Goal: Task Accomplishment & Management: Manage account settings

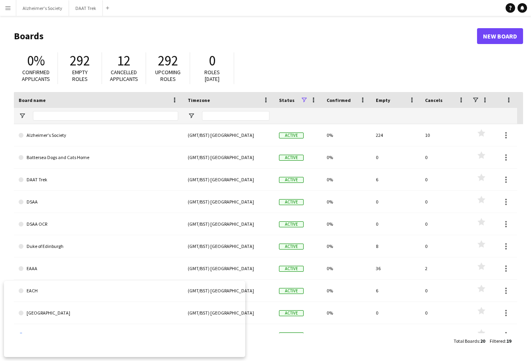
drag, startPoint x: 511, startPoint y: 0, endPoint x: 369, endPoint y: 58, distance: 154.0
click at [369, 59] on div "0% Confirmed applicants 292 Empty roles 12 Cancelled applicants 292 Upcoming ro…" at bounding box center [268, 70] width 509 height 44
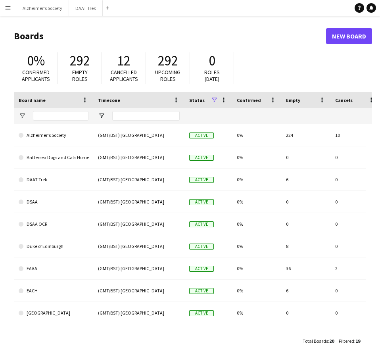
click at [8, 5] on app-icon "Menu" at bounding box center [8, 8] width 6 height 6
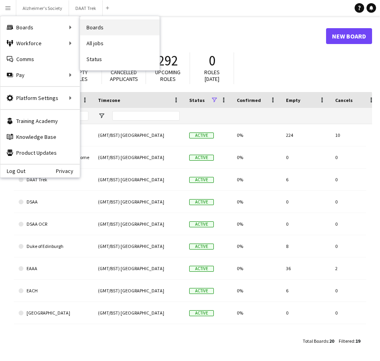
click at [100, 32] on link "Boards" at bounding box center [119, 27] width 79 height 16
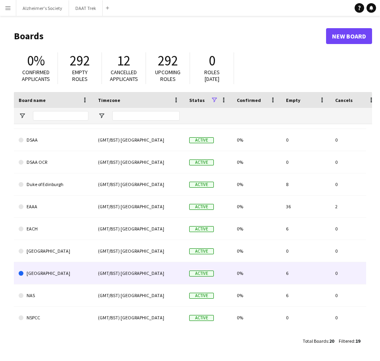
scroll to position [79, 0]
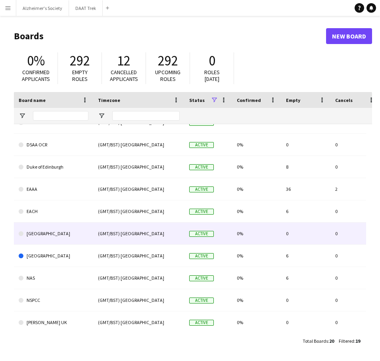
click at [74, 232] on link "[GEOGRAPHIC_DATA]" at bounding box center [54, 234] width 70 height 22
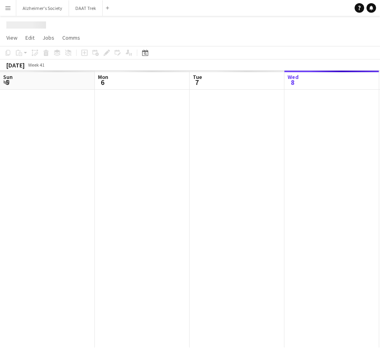
scroll to position [0, 190]
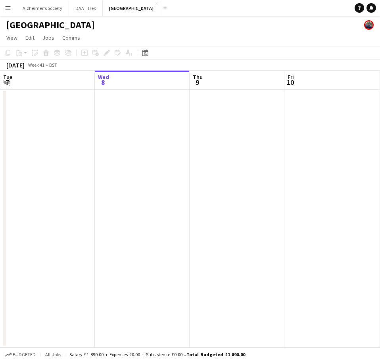
click at [6, 83] on app-icon "Expand/collapse" at bounding box center [6, 82] width 6 height 8
click at [6, 83] on app-icon "Expand/collapse" at bounding box center [6, 82] width 8 height 6
click at [25, 65] on div "[DATE]" at bounding box center [15, 65] width 18 height 8
click at [142, 53] on icon "Date picker" at bounding box center [145, 53] width 6 height 6
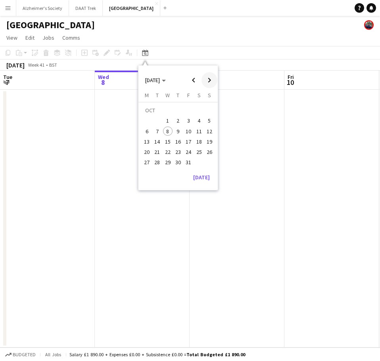
click at [205, 80] on span "Next month" at bounding box center [210, 80] width 16 height 16
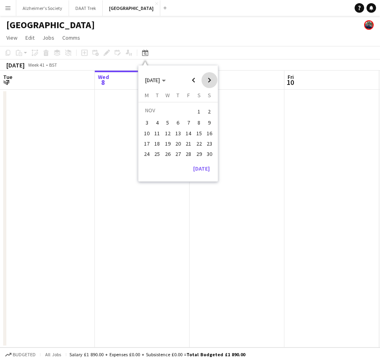
click at [205, 80] on span "Next month" at bounding box center [210, 80] width 16 height 16
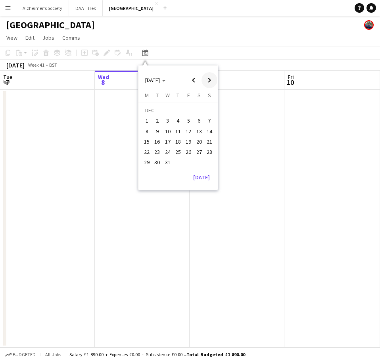
click at [205, 80] on span "Next month" at bounding box center [210, 80] width 16 height 16
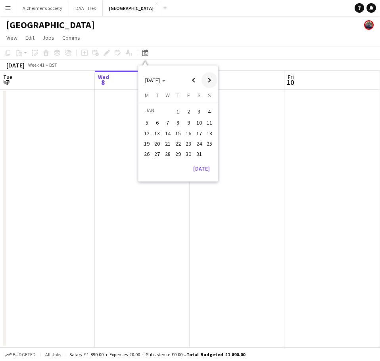
click at [205, 80] on span "Next month" at bounding box center [210, 80] width 16 height 16
click at [212, 111] on span "1" at bounding box center [210, 111] width 10 height 11
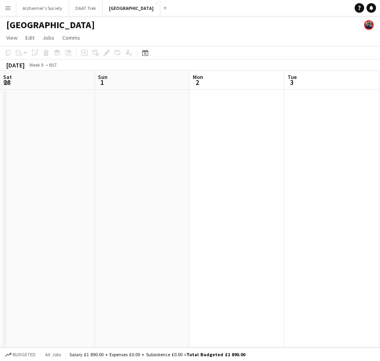
scroll to position [0, 273]
click at [143, 52] on icon at bounding box center [145, 53] width 6 height 6
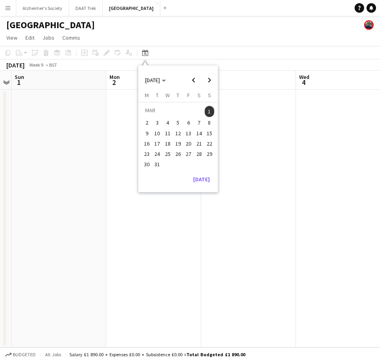
click at [183, 45] on app-page-menu "View Day view expanded Day view collapsed Month view Date picker Jump to [DATE]…" at bounding box center [190, 38] width 380 height 15
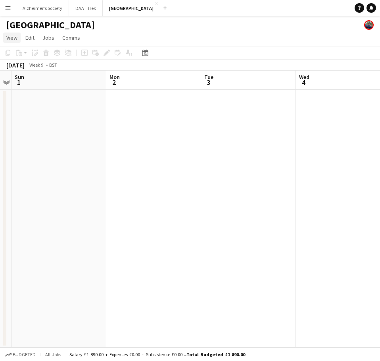
click at [16, 35] on span "View" at bounding box center [11, 37] width 11 height 7
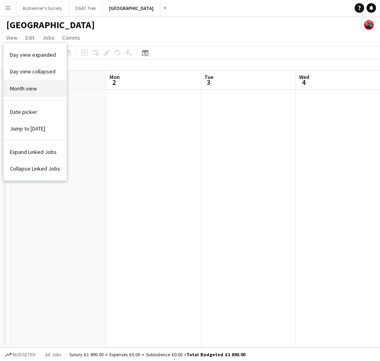
click at [29, 93] on link "Month view" at bounding box center [35, 88] width 63 height 17
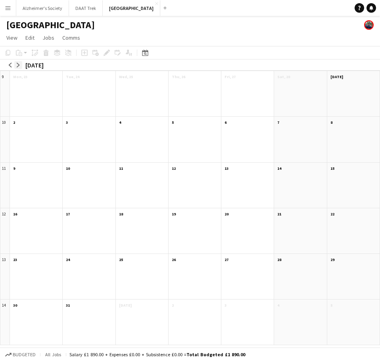
click at [15, 65] on button "arrow-right" at bounding box center [18, 65] width 8 height 8
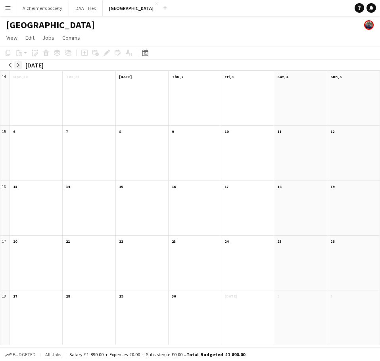
click at [15, 65] on button "arrow-right" at bounding box center [18, 65] width 8 height 8
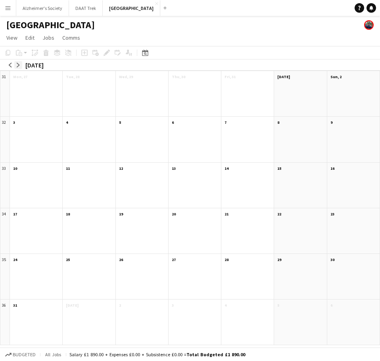
click at [15, 65] on button "arrow-right" at bounding box center [18, 65] width 8 height 8
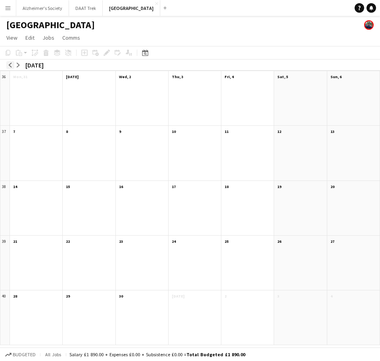
click at [10, 64] on app-icon "arrow-left" at bounding box center [10, 65] width 5 height 5
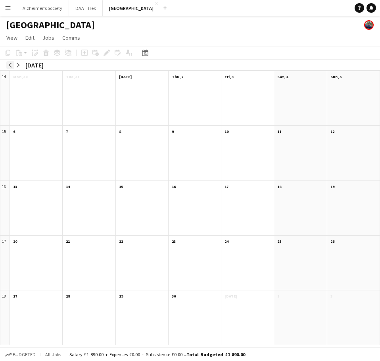
click at [10, 64] on app-icon "arrow-left" at bounding box center [10, 65] width 5 height 5
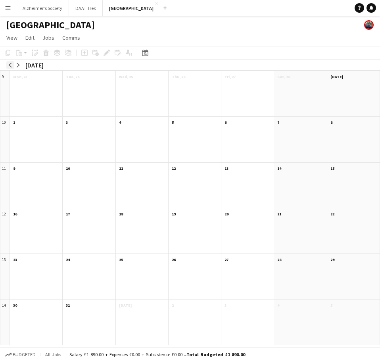
click at [10, 64] on app-icon "arrow-left" at bounding box center [10, 65] width 5 height 5
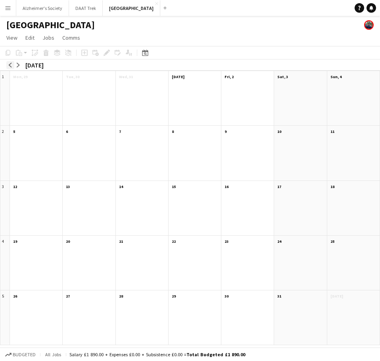
click at [10, 64] on app-icon "arrow-left" at bounding box center [10, 65] width 5 height 5
click at [39, 6] on button "Alzheimer's Society Close" at bounding box center [42, 7] width 53 height 15
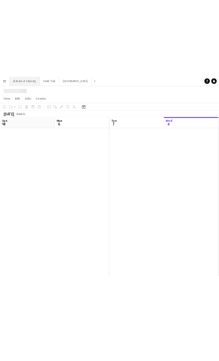
scroll to position [0, 190]
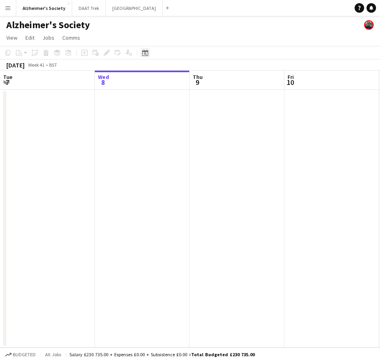
click at [143, 52] on icon "Date picker" at bounding box center [145, 53] width 6 height 6
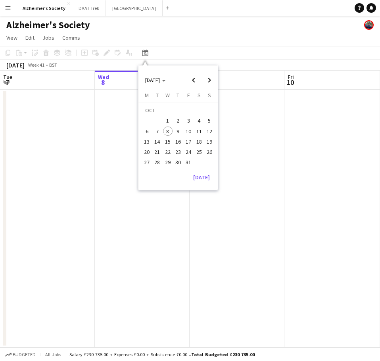
click at [174, 52] on app-toolbar "Copy Paste Paste Ctrl+V Paste with crew Ctrl+Shift+V Paste linked Job [GEOGRAPH…" at bounding box center [190, 53] width 380 height 14
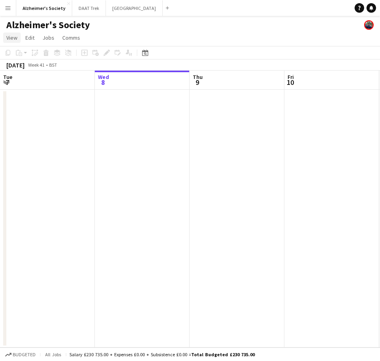
click at [5, 37] on link "View" at bounding box center [11, 38] width 17 height 10
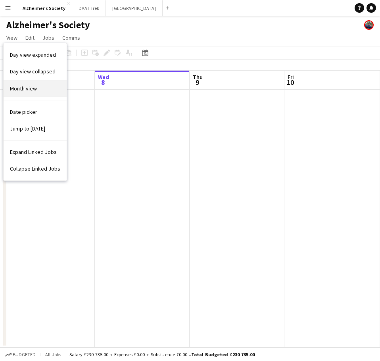
click at [33, 89] on span "Month view" at bounding box center [23, 88] width 27 height 7
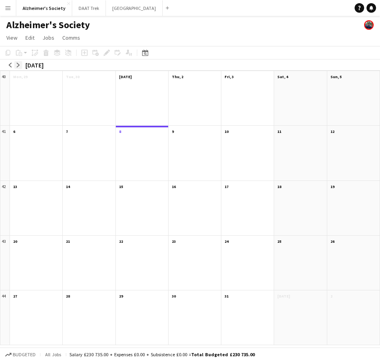
click at [20, 63] on app-icon "arrow-right" at bounding box center [18, 65] width 5 height 5
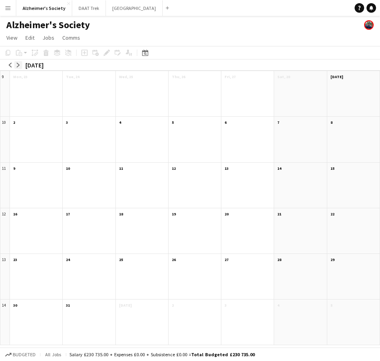
click at [20, 63] on app-icon "arrow-right" at bounding box center [18, 65] width 5 height 5
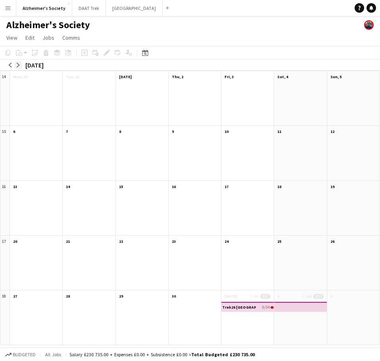
click at [21, 67] on button "arrow-right" at bounding box center [18, 65] width 8 height 8
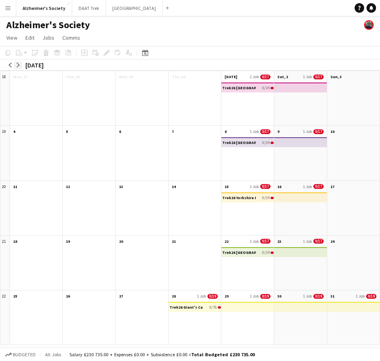
click at [21, 67] on button "arrow-right" at bounding box center [18, 65] width 8 height 8
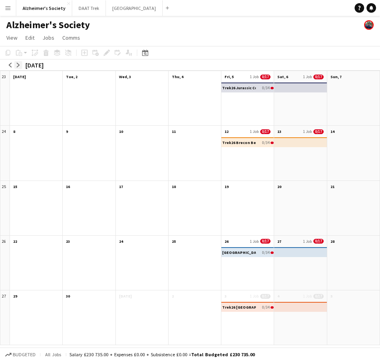
click at [21, 67] on button "arrow-right" at bounding box center [18, 65] width 8 height 8
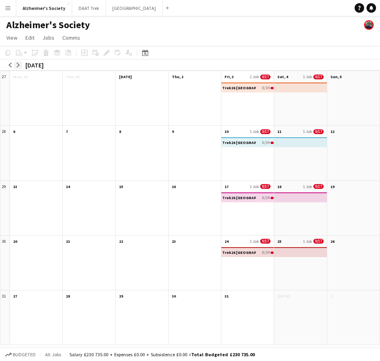
click at [21, 67] on button "arrow-right" at bounding box center [18, 65] width 8 height 8
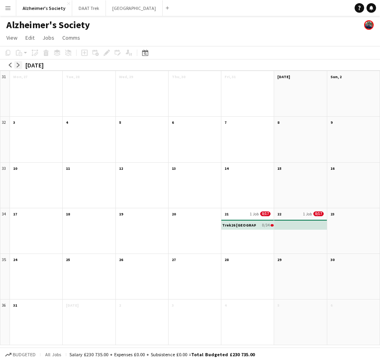
click at [21, 67] on button "arrow-right" at bounding box center [18, 65] width 8 height 8
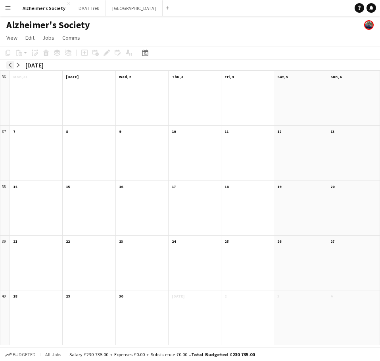
click at [11, 65] on app-icon "arrow-left" at bounding box center [10, 65] width 5 height 5
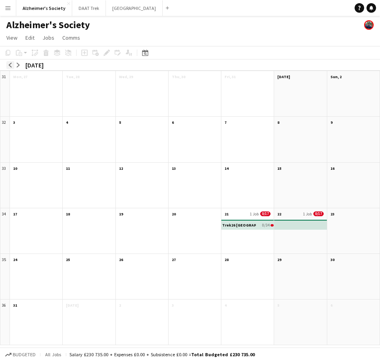
click at [11, 65] on app-icon "arrow-left" at bounding box center [10, 65] width 5 height 5
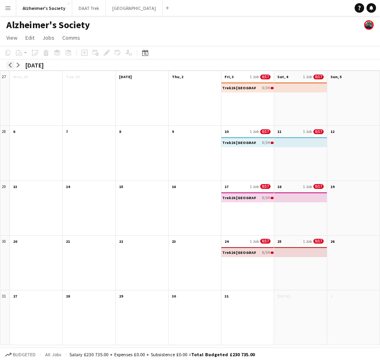
click at [11, 65] on app-icon "arrow-left" at bounding box center [10, 65] width 5 height 5
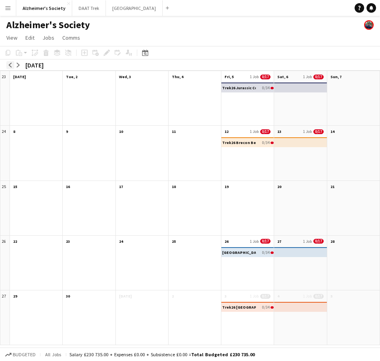
click at [11, 65] on app-icon "arrow-left" at bounding box center [10, 65] width 5 height 5
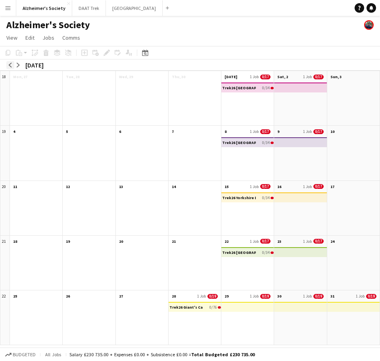
click at [11, 65] on app-icon "arrow-left" at bounding box center [10, 65] width 5 height 5
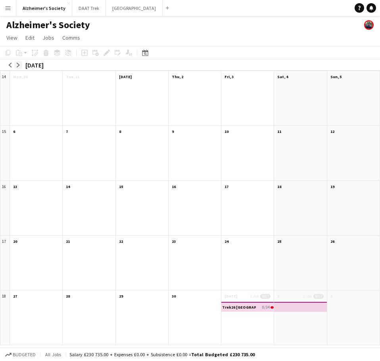
click at [17, 66] on app-icon "arrow-right" at bounding box center [18, 65] width 5 height 5
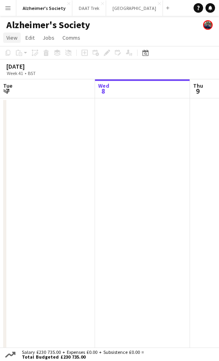
click at [12, 39] on span "View" at bounding box center [11, 37] width 11 height 7
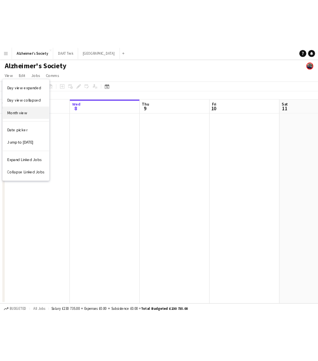
scroll to position [0, 187]
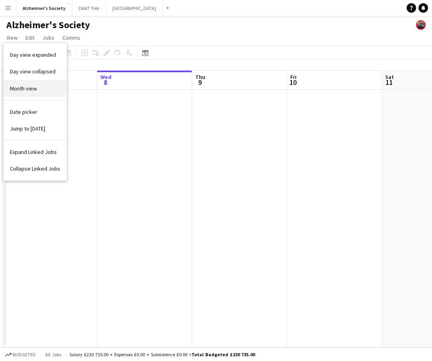
drag, startPoint x: 0, startPoint y: 94, endPoint x: 4, endPoint y: 91, distance: 5.1
click at [5, 91] on app-board "Alzheimer's Society View Day view expanded Day view collapsed Month view Date p…" at bounding box center [216, 188] width 432 height 345
click at [4, 91] on link "Month view" at bounding box center [35, 88] width 63 height 17
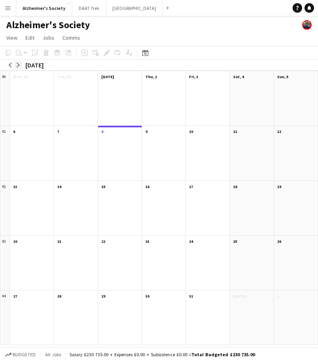
click at [21, 65] on button "arrow-right" at bounding box center [18, 65] width 8 height 8
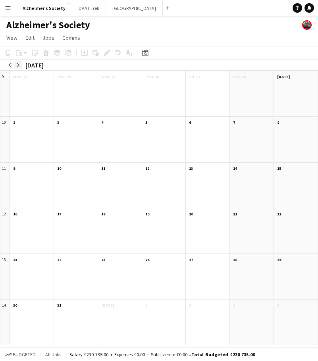
click at [21, 65] on button "arrow-right" at bounding box center [18, 65] width 8 height 8
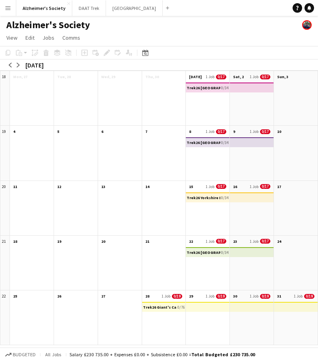
click at [216, 89] on h3 "Trek26 [GEOGRAPHIC_DATA]" at bounding box center [204, 88] width 34 height 4
click at [162, 96] on div at bounding box center [164, 103] width 44 height 44
click at [209, 89] on h3 "Trek26 [GEOGRAPHIC_DATA]" at bounding box center [204, 88] width 34 height 4
click at [224, 86] on span "0/34" at bounding box center [225, 87] width 8 height 5
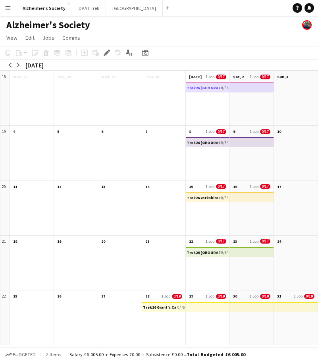
click at [224, 86] on span "0/34" at bounding box center [225, 87] width 8 height 5
click at [239, 90] on app-mini-top-bar at bounding box center [251, 88] width 44 height 10
click at [214, 90] on h3 "Trek26 [GEOGRAPHIC_DATA]" at bounding box center [204, 88] width 34 height 4
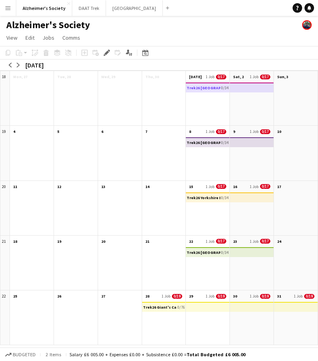
click at [190, 79] on span "[DATE]" at bounding box center [195, 76] width 13 height 5
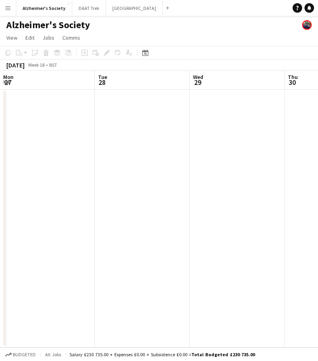
scroll to position [0, 273]
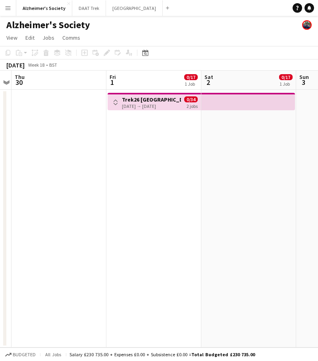
click at [156, 101] on h3 "Trek26 [GEOGRAPHIC_DATA]" at bounding box center [151, 99] width 59 height 7
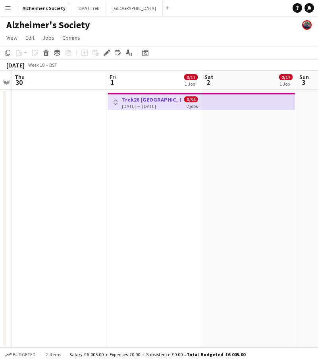
click at [114, 103] on app-icon "Toggle View" at bounding box center [116, 103] width 6 height 6
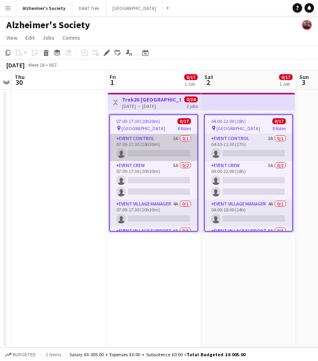
click at [146, 139] on app-card-role "Event Control 3A 0/1 07:00-17:30 (10h30m) single-neutral-actions" at bounding box center [153, 147] width 87 height 27
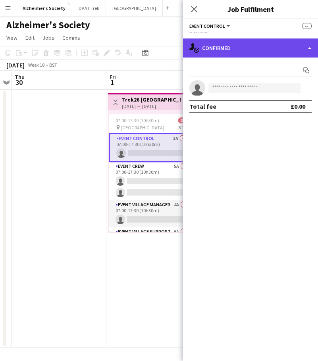
click at [231, 48] on div "single-neutral-actions-check-2 Confirmed" at bounding box center [250, 48] width 135 height 19
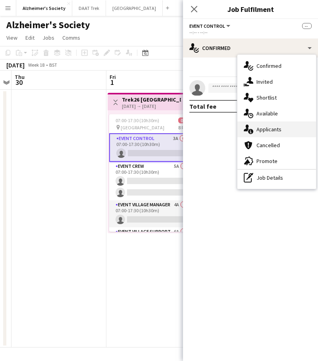
click at [264, 131] on span "Applicants" at bounding box center [269, 129] width 25 height 7
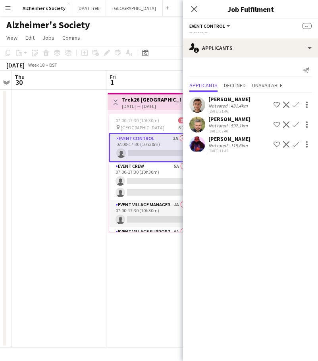
click at [136, 139] on app-card-role "Event Control 3A 0/1 07:00-17:30 (10h30m) single-neutral-actions" at bounding box center [153, 147] width 89 height 29
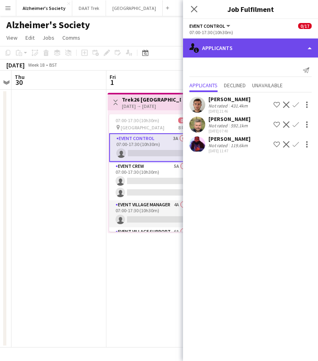
click at [266, 50] on div "single-neutral-actions-information Applicants" at bounding box center [250, 48] width 135 height 19
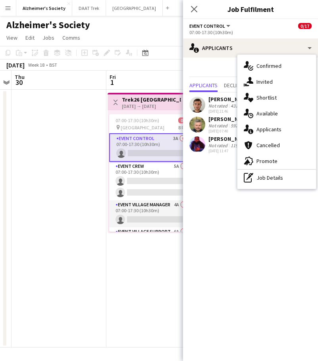
click at [219, 27] on span "Event Control" at bounding box center [207, 26] width 36 height 6
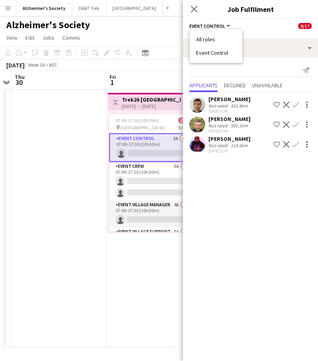
click at [214, 37] on li "All roles" at bounding box center [216, 39] width 40 height 7
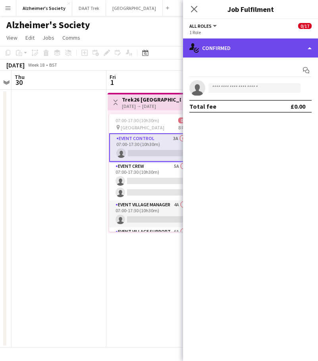
click at [234, 50] on div "single-neutral-actions-check-2 Confirmed" at bounding box center [250, 48] width 135 height 19
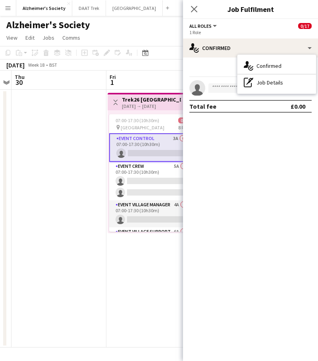
click at [193, 61] on div "Start chat single-neutral-actions Total fee £0.00" at bounding box center [250, 89] width 135 height 62
click at [145, 146] on app-card-role "Event Control 3A 0/1 07:00-17:30 (10h30m) single-neutral-actions" at bounding box center [153, 147] width 89 height 29
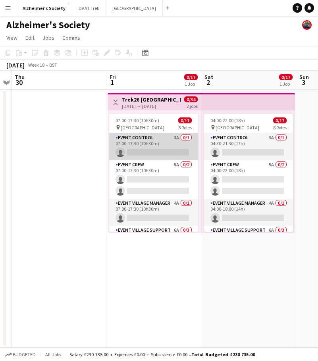
click at [145, 146] on app-card-role "Event Control 3A 0/1 07:00-17:30 (10h30m) single-neutral-actions" at bounding box center [153, 146] width 89 height 27
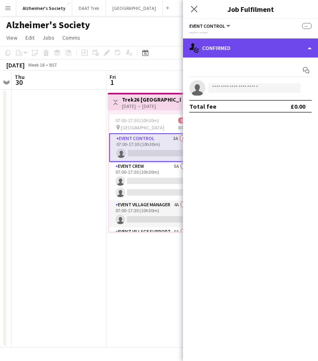
click at [236, 48] on div "single-neutral-actions-check-2 Confirmed" at bounding box center [250, 48] width 135 height 19
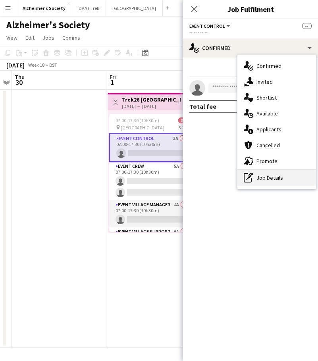
click at [266, 182] on div "pen-write Job Details" at bounding box center [276, 178] width 79 height 16
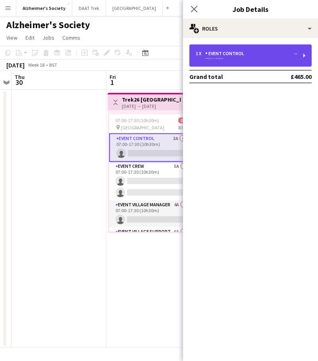
click at [237, 56] on div "Event Control" at bounding box center [226, 54] width 42 height 6
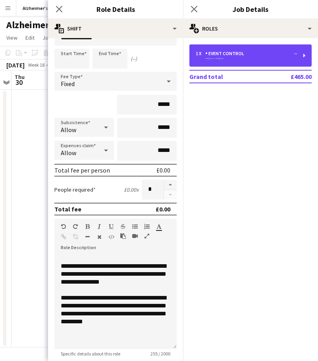
scroll to position [0, 0]
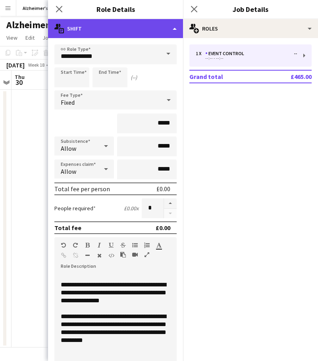
click at [158, 30] on div "multiple-actions-text Shift" at bounding box center [115, 28] width 135 height 19
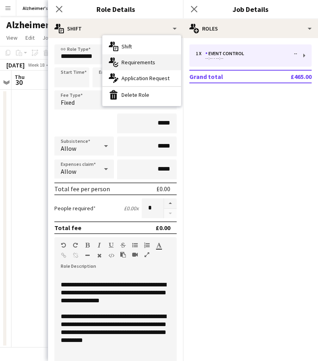
click at [152, 55] on div "multiple-actions-check-2 Requirements" at bounding box center [141, 62] width 79 height 16
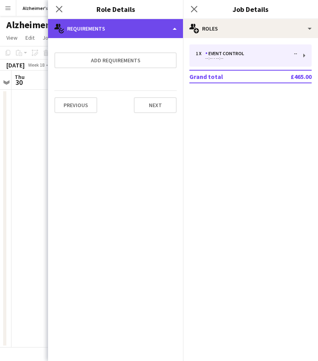
click at [116, 31] on div "multiple-actions-check-2 Requirements" at bounding box center [115, 28] width 135 height 19
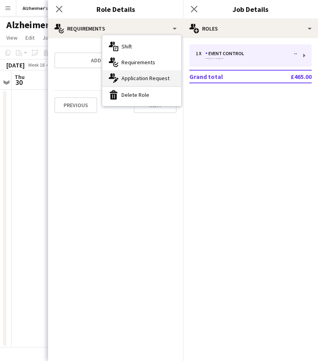
click at [127, 83] on div "multiple-actions-edit-1 Application Request" at bounding box center [141, 78] width 79 height 16
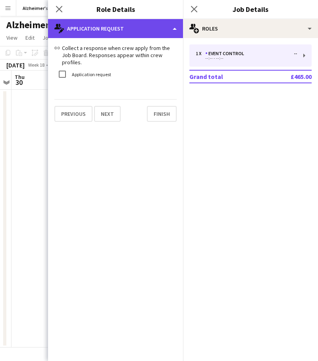
click at [125, 31] on div "multiple-actions-edit-1 Application Request" at bounding box center [115, 28] width 135 height 19
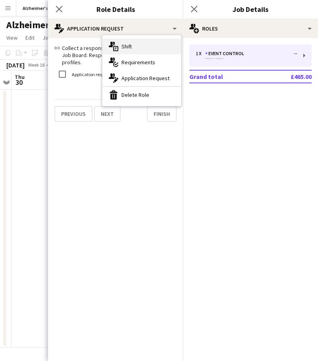
click at [133, 53] on div "multiple-actions-text Shift" at bounding box center [141, 47] width 79 height 16
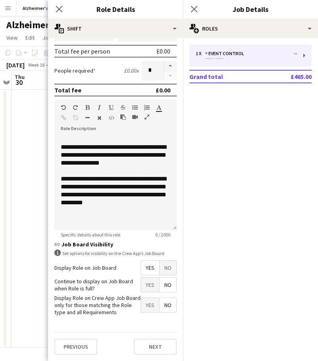
scroll to position [138, 0]
click at [158, 351] on button "Next" at bounding box center [155, 347] width 43 height 16
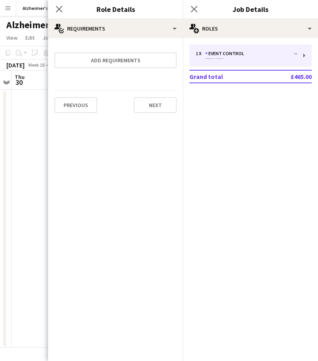
scroll to position [0, 0]
click at [157, 106] on button "Next" at bounding box center [155, 105] width 43 height 16
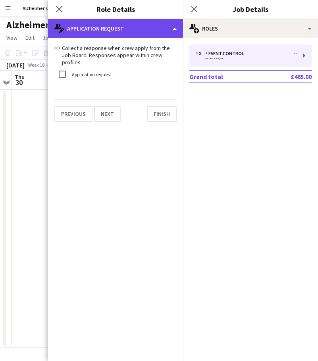
click at [152, 23] on div "multiple-actions-edit-1 Application Request" at bounding box center [115, 28] width 135 height 19
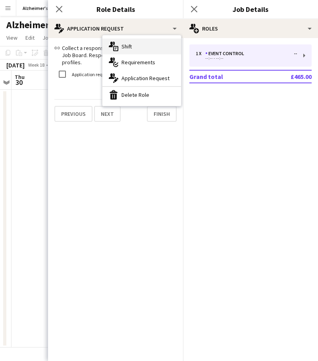
click at [149, 51] on div "multiple-actions-text Shift" at bounding box center [141, 47] width 79 height 16
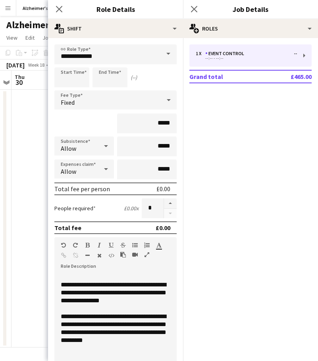
click at [229, 121] on mat-expansion-panel "pencil3 General details 1 x Event Control -- --:-- - --:-- Grand total £465.00" at bounding box center [250, 199] width 135 height 323
click at [253, 69] on div "1 x Event Control -- --:-- - --:-- Grand total £465.00" at bounding box center [250, 63] width 135 height 39
click at [62, 10] on icon "Close pop-in" at bounding box center [59, 9] width 8 height 8
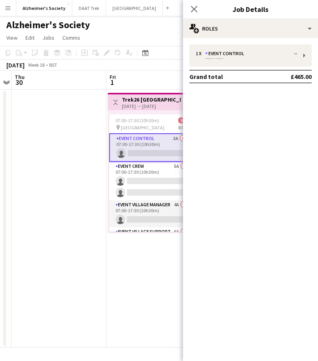
click at [149, 264] on app-date-cell "Toggle View Trek26 [GEOGRAPHIC_DATA] [DATE] → [DATE] 0/34 2 jobs 07:00-17:30 (1…" at bounding box center [153, 219] width 95 height 258
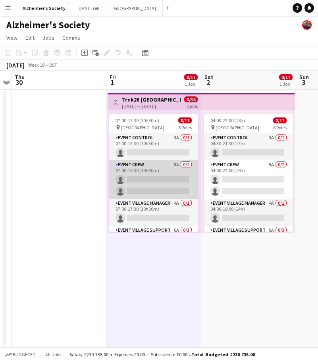
click at [154, 162] on app-card-role "Event Crew 5A 0/2 07:00-17:30 (10h30m) single-neutral-actions single-neutral-ac…" at bounding box center [153, 179] width 89 height 39
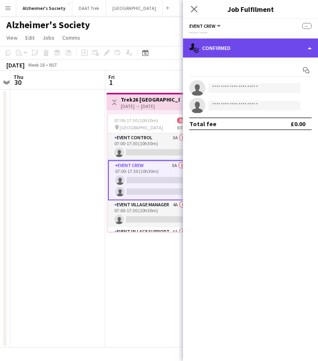
click at [278, 48] on div "single-neutral-actions-check-2 Confirmed" at bounding box center [250, 48] width 135 height 19
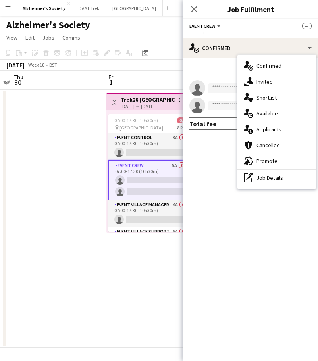
click at [69, 108] on app-date-cell at bounding box center [57, 219] width 95 height 258
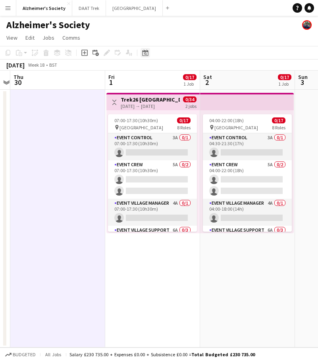
click at [143, 51] on icon at bounding box center [145, 53] width 6 height 6
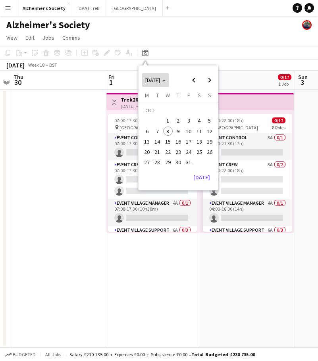
click at [169, 83] on span "Choose month and year" at bounding box center [155, 80] width 27 height 19
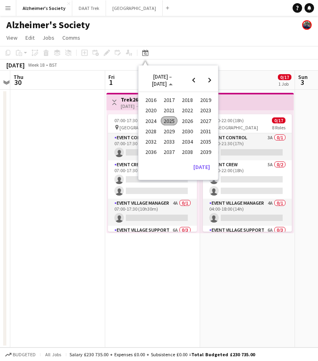
click at [166, 121] on span "2025" at bounding box center [169, 121] width 16 height 10
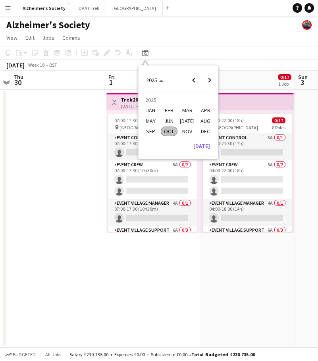
click at [153, 118] on span "MAY" at bounding box center [151, 121] width 16 height 10
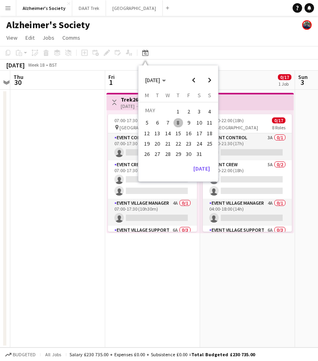
click at [142, 122] on span "5" at bounding box center [147, 123] width 10 height 10
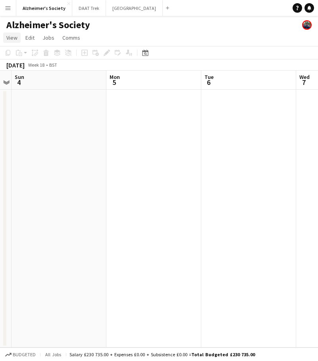
click at [11, 40] on span "View" at bounding box center [11, 37] width 11 height 7
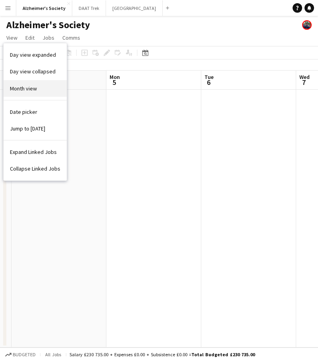
click at [34, 87] on span "Month view" at bounding box center [23, 88] width 27 height 7
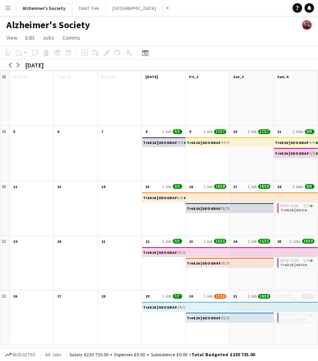
click at [284, 152] on h3 "Trek26 [GEOGRAPHIC_DATA]" at bounding box center [292, 153] width 34 height 4
click at [238, 163] on div at bounding box center [252, 158] width 44 height 44
click at [305, 150] on div "Trek26 [GEOGRAPHIC_DATA] 5/5" at bounding box center [296, 153] width 43 height 9
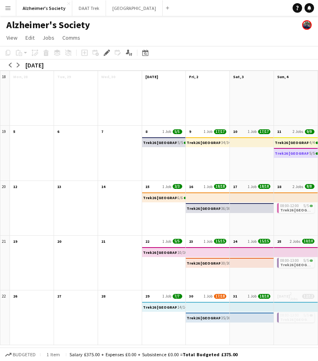
click at [301, 148] on div "Trek26 [GEOGRAPHIC_DATA] 4/4 Trek26 [GEOGRAPHIC_DATA] 5/5" at bounding box center [296, 158] width 44 height 44
click at [295, 144] on h3 "Trek26 [GEOGRAPHIC_DATA]" at bounding box center [292, 143] width 34 height 4
click at [293, 143] on h3 "Trek26 [GEOGRAPHIC_DATA]" at bounding box center [292, 143] width 34 height 4
click at [112, 148] on div at bounding box center [120, 158] width 44 height 44
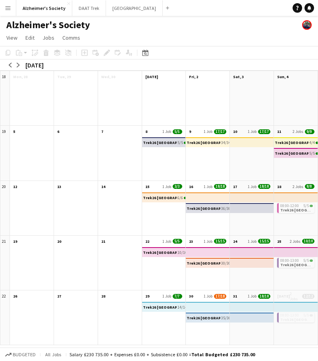
click at [160, 137] on app-mini-top-bar "Trek26 [GEOGRAPHIC_DATA] 5/5" at bounding box center [163, 142] width 44 height 10
click at [160, 141] on h3 "Trek26 [GEOGRAPHIC_DATA]" at bounding box center [160, 143] width 34 height 4
click at [160, 144] on h3 "Trek26 [GEOGRAPHIC_DATA]" at bounding box center [160, 143] width 34 height 4
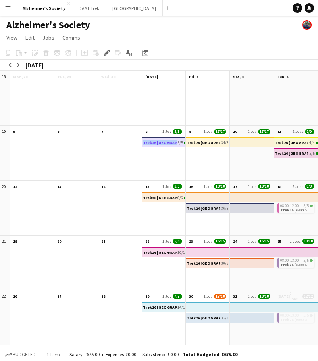
click at [160, 144] on h3 "Trek26 [GEOGRAPHIC_DATA]" at bounding box center [160, 143] width 34 height 4
drag, startPoint x: 160, startPoint y: 144, endPoint x: 200, endPoint y: 143, distance: 39.3
click at [161, 143] on h3 "Trek26 [GEOGRAPHIC_DATA]" at bounding box center [160, 143] width 34 height 4
drag, startPoint x: 224, startPoint y: 145, endPoint x: 220, endPoint y: 142, distance: 5.2
click at [224, 145] on span "34/34" at bounding box center [226, 142] width 10 height 5
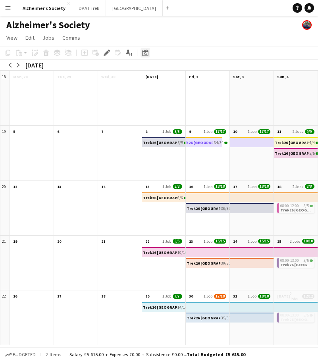
click at [143, 51] on icon at bounding box center [145, 53] width 6 height 6
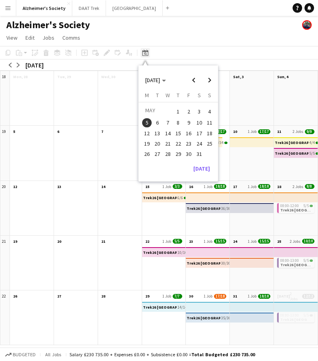
click at [143, 51] on icon at bounding box center [145, 53] width 6 height 6
click at [13, 38] on span "View" at bounding box center [11, 37] width 11 height 7
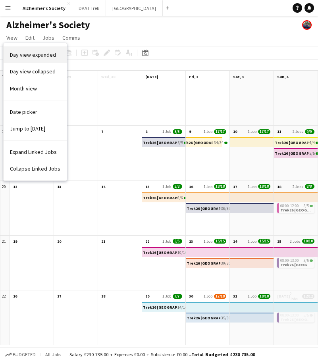
click at [26, 54] on span "Day view expanded" at bounding box center [33, 54] width 46 height 7
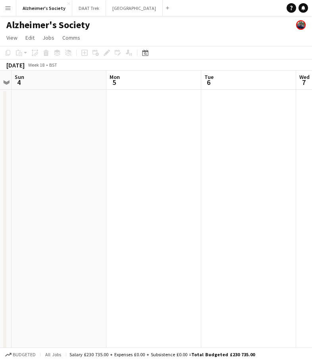
click at [186, 163] on app-date-cell at bounding box center [153, 235] width 95 height 291
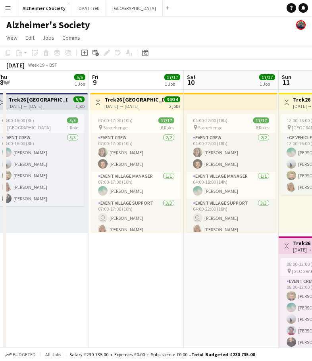
click at [143, 102] on h3 "Trek26 [GEOGRAPHIC_DATA]" at bounding box center [133, 99] width 59 height 7
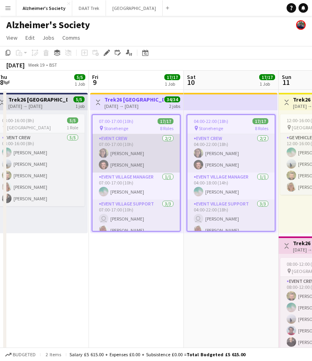
click at [137, 158] on app-card-role "Event Crew [DATE] 07:00-17:00 (10h) [PERSON_NAME] [PERSON_NAME]" at bounding box center [136, 153] width 87 height 39
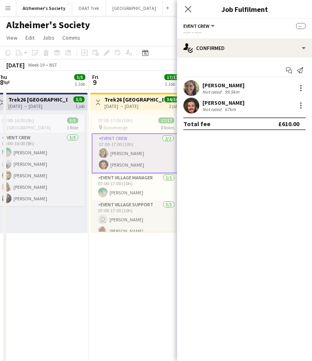
click at [143, 250] on app-date-cell "Toggle View Trek26 [GEOGRAPHIC_DATA] [DATE] → [DATE] 34/34 2 jobs 07:00-17:00 (…" at bounding box center [136, 235] width 95 height 291
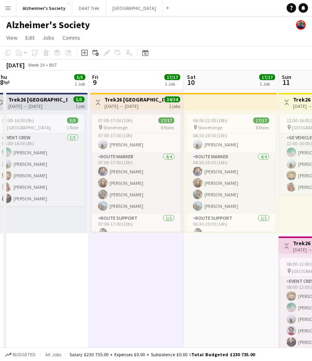
scroll to position [221, 0]
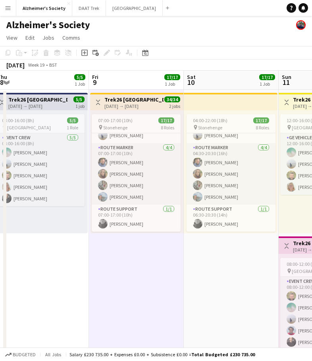
click at [22, 64] on div "[DATE]" at bounding box center [15, 65] width 18 height 8
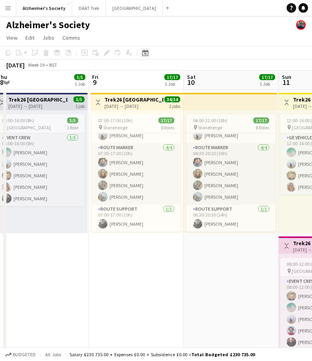
click at [143, 52] on icon at bounding box center [145, 53] width 6 height 6
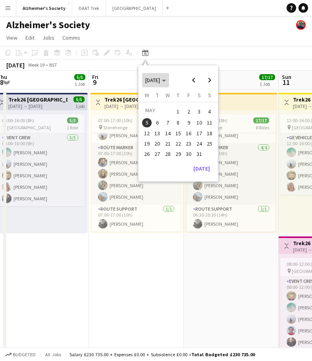
click at [168, 85] on span "Choose month and year" at bounding box center [155, 80] width 27 height 19
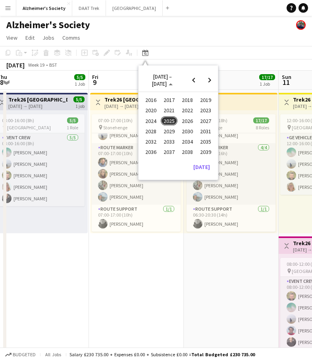
click at [183, 121] on span "2026" at bounding box center [187, 121] width 16 height 10
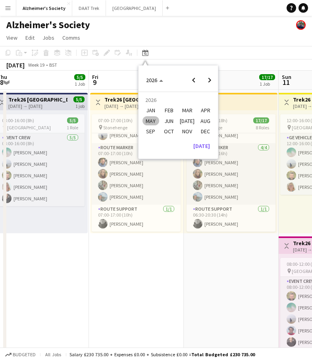
click at [154, 122] on span "MAY" at bounding box center [151, 121] width 16 height 10
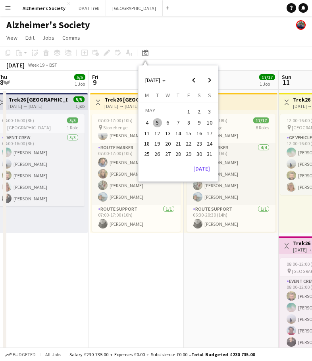
click at [188, 112] on span "1" at bounding box center [189, 111] width 10 height 11
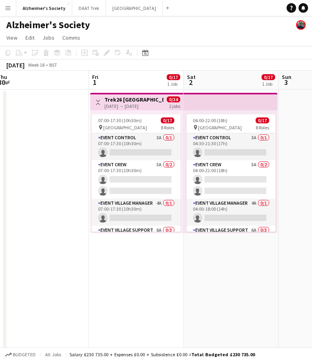
scroll to position [0, 273]
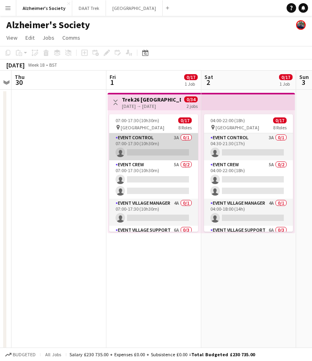
click at [148, 141] on app-card-role "Event Control 3A 0/1 07:00-17:30 (10h30m) single-neutral-actions" at bounding box center [153, 146] width 89 height 27
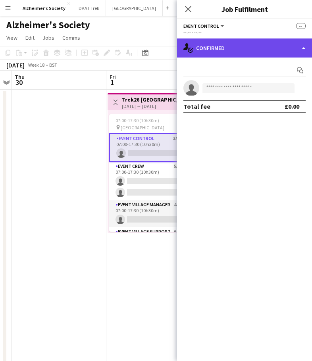
click at [232, 54] on div "single-neutral-actions-check-2 Confirmed" at bounding box center [244, 48] width 135 height 19
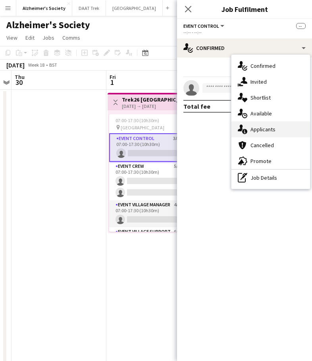
click at [281, 130] on div "single-neutral-actions-information Applicants" at bounding box center [270, 130] width 79 height 16
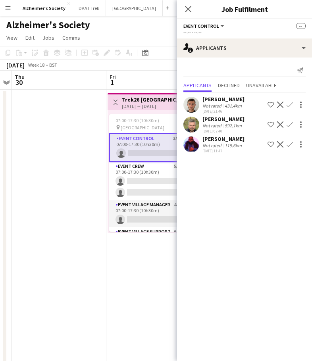
click at [287, 125] on app-icon "Confirm" at bounding box center [290, 125] width 6 height 6
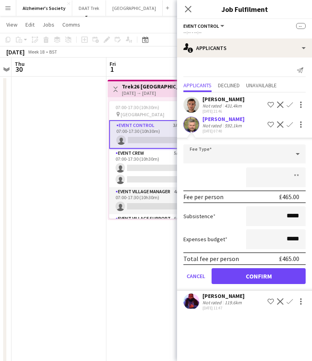
scroll to position [0, 0]
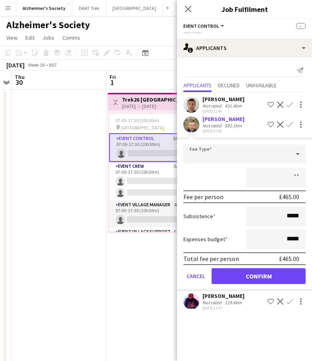
click at [145, 143] on app-card-role "Event Control 3A 0/1 07:00-17:30 (10h30m) single-neutral-actions" at bounding box center [153, 147] width 89 height 29
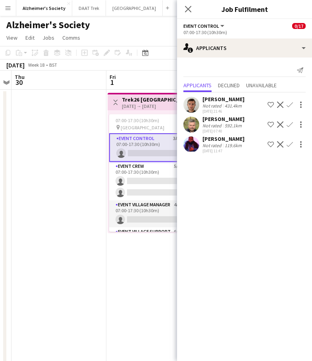
click at [102, 119] on app-date-cell at bounding box center [59, 235] width 95 height 291
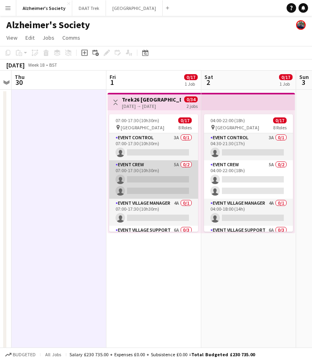
click at [160, 167] on app-card-role "Event Crew 5A 0/2 07:00-17:30 (10h30m) single-neutral-actions single-neutral-ac…" at bounding box center [153, 179] width 89 height 39
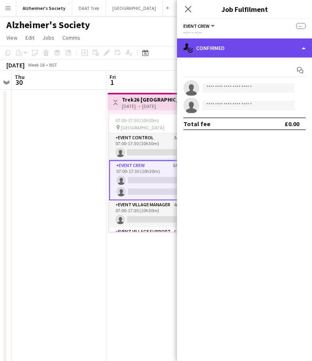
click at [257, 48] on div "single-neutral-actions-check-2 Confirmed" at bounding box center [244, 48] width 135 height 19
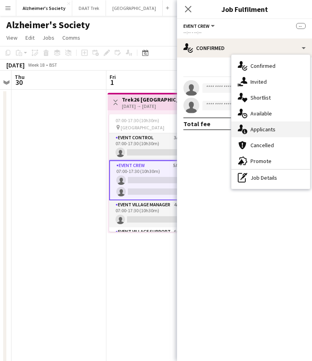
click at [260, 129] on span "Applicants" at bounding box center [263, 129] width 25 height 7
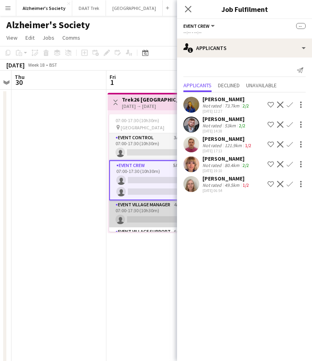
click at [129, 210] on app-card-role "Event Village Manager 4A 0/1 07:00-17:30 (10h30m) single-neutral-actions" at bounding box center [153, 214] width 89 height 27
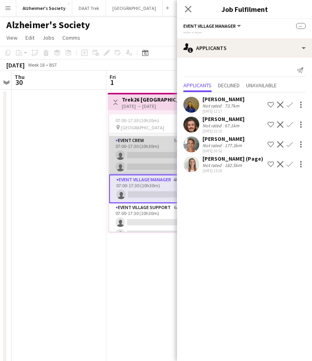
scroll to position [40, 0]
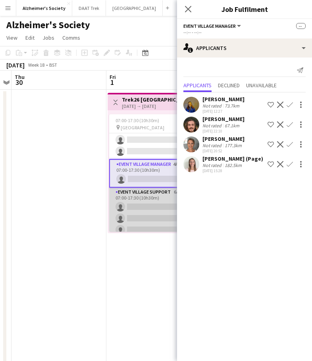
click at [150, 195] on app-card-role "Event Village Support 6A 0/3 07:00-17:30 (10h30m) single-neutral-actions single…" at bounding box center [153, 213] width 89 height 50
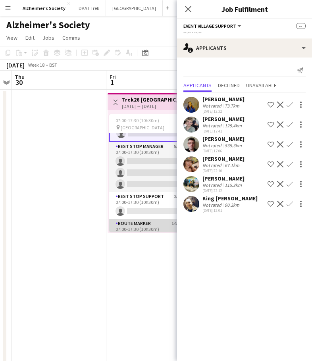
scroll to position [119, 0]
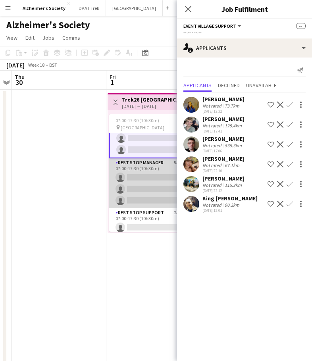
click at [145, 166] on app-card-role "Rest Stop Manager 5A 0/3 07:00-17:30 (10h30m) single-neutral-actions single-neu…" at bounding box center [153, 183] width 89 height 50
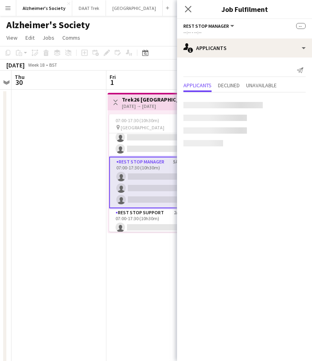
scroll to position [118, 0]
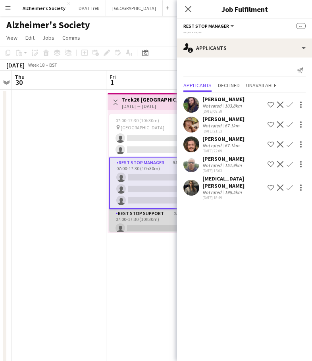
click at [143, 213] on app-card-role "Rest Stop Support 2A 0/1 07:00-17:30 (10h30m) single-neutral-actions" at bounding box center [153, 222] width 89 height 27
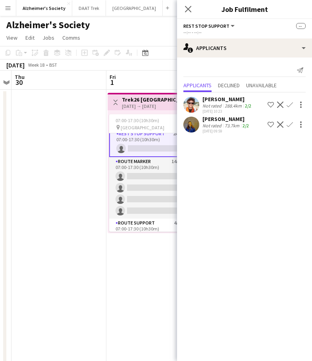
scroll to position [198, 0]
click at [154, 164] on app-card-role "Route Marker 14A 0/4 07:00-17:30 (10h30m) single-neutral-actions single-neutral…" at bounding box center [153, 188] width 89 height 62
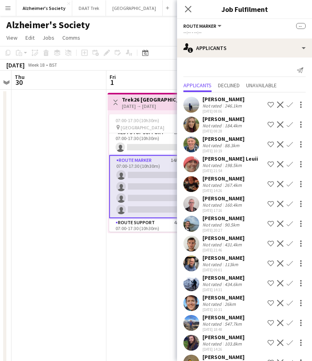
scroll to position [197, 0]
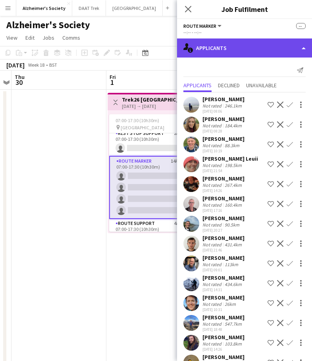
click at [303, 48] on div "single-neutral-actions-information Applicants" at bounding box center [244, 48] width 135 height 19
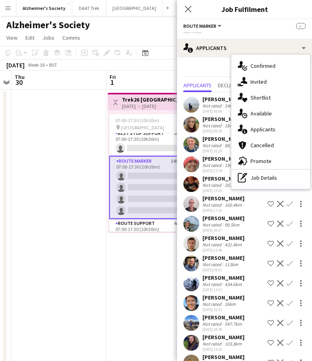
click at [79, 139] on app-date-cell at bounding box center [59, 235] width 95 height 291
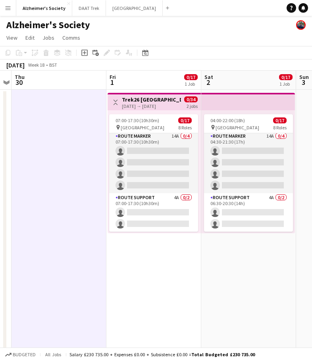
scroll to position [0, 284]
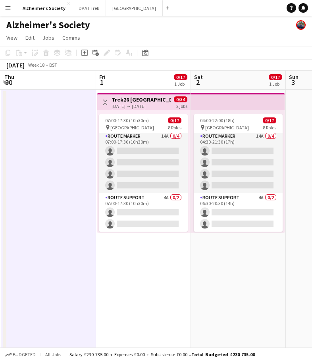
drag, startPoint x: 191, startPoint y: 199, endPoint x: 181, endPoint y: 199, distance: 10.3
click at [181, 199] on app-calendar-viewport "Mon 27 Tue 28 Wed 29 Thu 30 Fri 1 0/17 1 Job Sat 2 0/17 1 Job Sun 3 Mon 4 Tue 5…" at bounding box center [156, 226] width 312 height 310
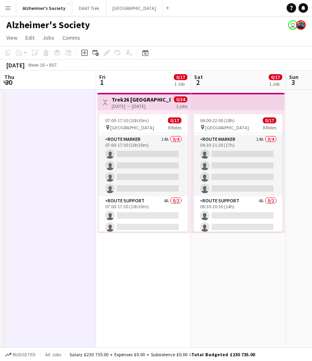
scroll to position [220, 0]
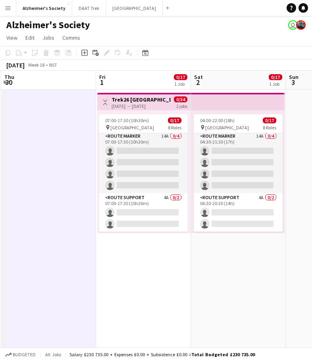
click at [125, 79] on app-board-header-date "Fri 1 0/17 1 Job" at bounding box center [143, 80] width 95 height 19
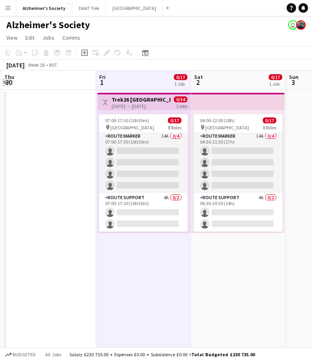
click at [7, 82] on app-icon "Expand/collapse" at bounding box center [6, 82] width 6 height 8
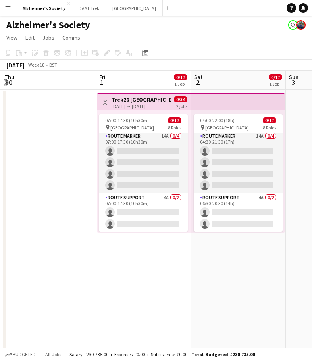
click at [6, 82] on app-icon "Expand/collapse" at bounding box center [6, 82] width 8 height 6
click at [6, 82] on app-icon "Expand/collapse" at bounding box center [6, 82] width 6 height 8
click at [6, 82] on app-icon "Expand/collapse" at bounding box center [6, 82] width 8 height 6
click at [6, 82] on app-icon "Expand/collapse" at bounding box center [6, 82] width 6 height 8
click at [6, 83] on app-icon "Expand/collapse" at bounding box center [6, 82] width 8 height 6
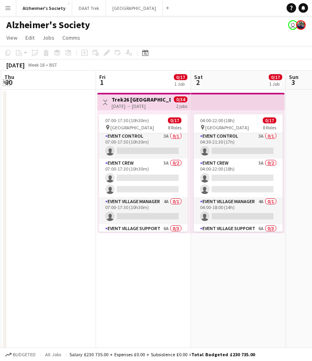
scroll to position [0, 0]
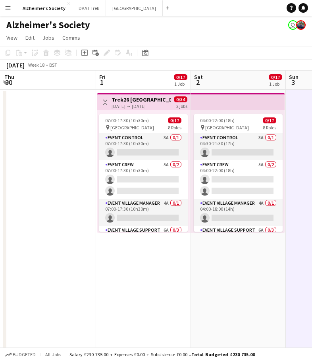
click at [56, 65] on div "[DATE] Week 18 • BST" at bounding box center [32, 65] width 64 height 11
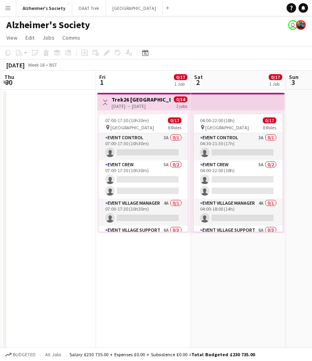
click at [174, 310] on app-date-cell "Toggle View Trek26 [GEOGRAPHIC_DATA] [DATE] → [DATE] 0/34 2 jobs 07:00-17:30 (1…" at bounding box center [143, 235] width 95 height 291
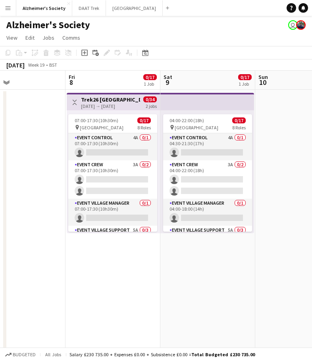
scroll to position [0, 318]
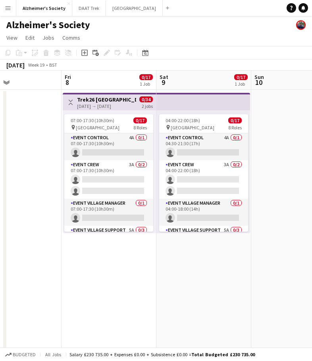
click at [155, 270] on app-date-cell "Toggle View Trek26 [GEOGRAPHIC_DATA] [DATE] → [DATE] 0/34 2 jobs 07:00-17:30 (1…" at bounding box center [109, 235] width 95 height 291
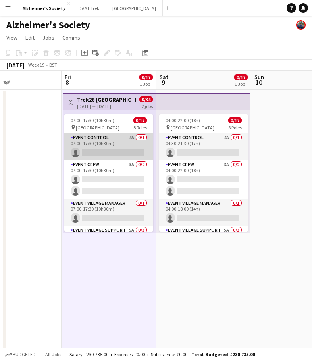
click at [115, 138] on app-card-role "Event Control 4A 0/1 07:00-17:30 (10h30m) single-neutral-actions" at bounding box center [108, 146] width 89 height 27
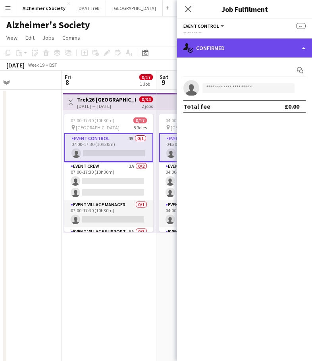
click at [234, 51] on div "single-neutral-actions-check-2 Confirmed" at bounding box center [244, 48] width 135 height 19
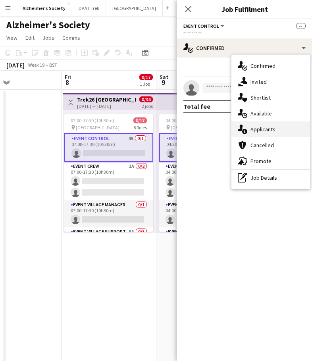
click at [262, 134] on div "single-neutral-actions-information Applicants" at bounding box center [270, 130] width 79 height 16
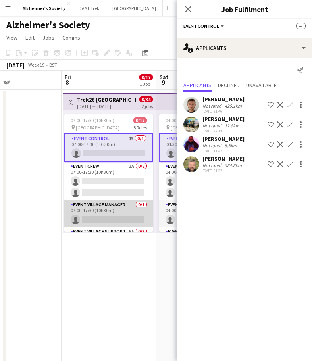
scroll to position [40, 0]
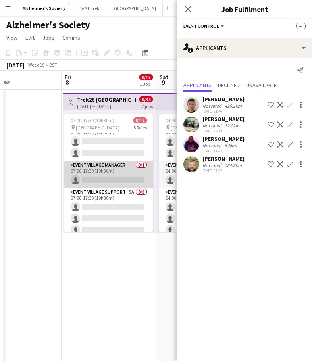
click at [112, 168] on app-card-role "Event Village Manager 0/1 07:00-17:30 (10h30m) single-neutral-actions" at bounding box center [108, 174] width 89 height 27
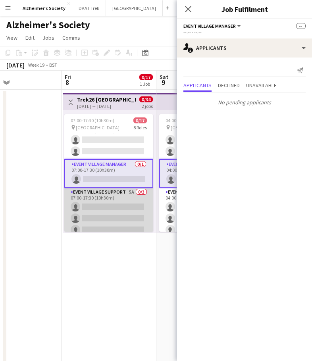
click at [110, 196] on app-card-role "Event Village Support 5A 0/3 07:00-17:30 (10h30m) single-neutral-actions single…" at bounding box center [108, 213] width 89 height 50
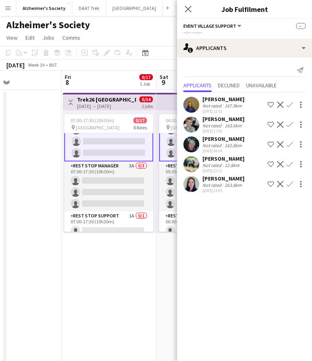
scroll to position [119, 0]
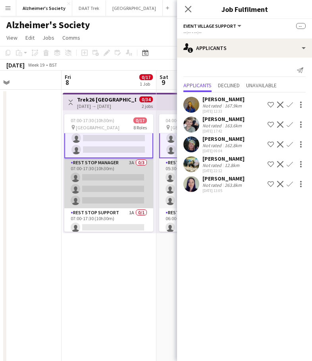
click at [103, 168] on app-card-role "Rest Stop Manager 3A 0/3 07:00-17:30 (10h30m) single-neutral-actions single-neu…" at bounding box center [108, 183] width 89 height 50
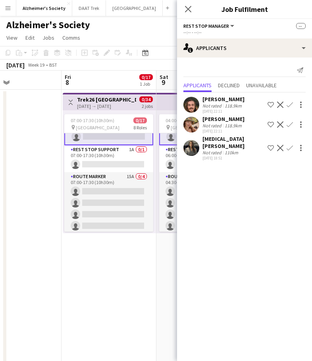
scroll to position [198, 0]
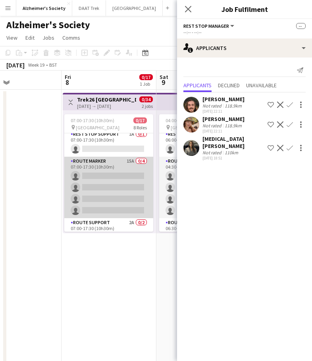
click at [107, 166] on app-card-role "Route Marker 15A 0/4 07:00-17:30 (10h30m) single-neutral-actions single-neutral…" at bounding box center [108, 188] width 89 height 62
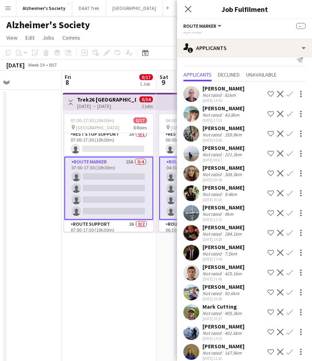
scroll to position [0, 0]
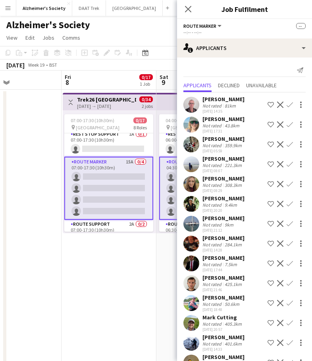
click at [48, 102] on app-date-cell at bounding box center [14, 235] width 95 height 291
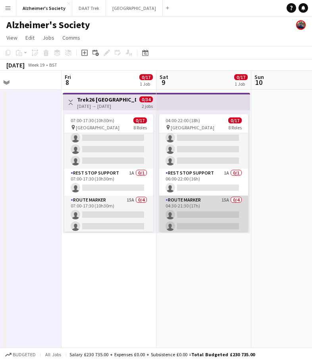
scroll to position [156, 0]
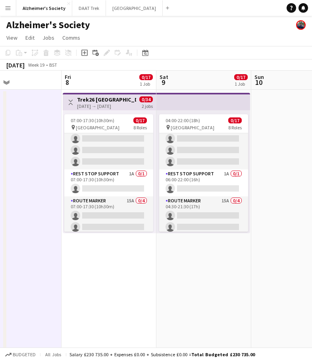
click at [249, 294] on app-date-cell "04:00-22:00 (18h) 0/17 pin Greater London 8 Roles Event Control 4A 0/1 04:30-21…" at bounding box center [203, 235] width 95 height 291
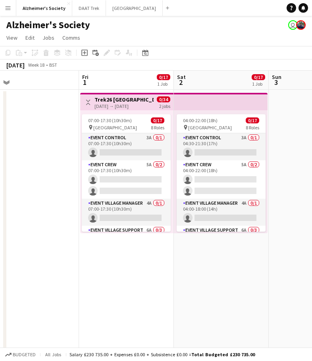
scroll to position [0, 204]
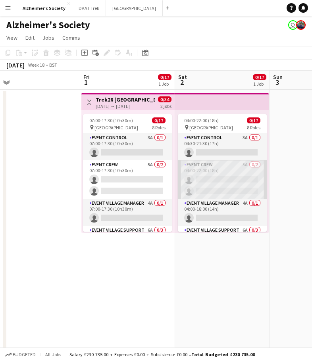
click at [218, 167] on app-card-role "Event Crew 5A 0/2 04:00-22:00 (18h) single-neutral-actions single-neutral-actio…" at bounding box center [222, 179] width 89 height 39
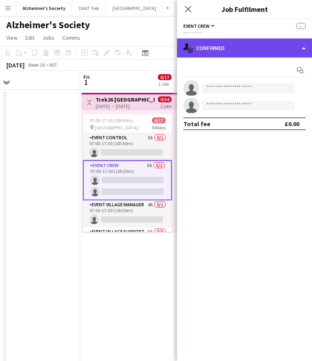
click at [213, 47] on div "single-neutral-actions-check-2 Confirmed" at bounding box center [244, 48] width 135 height 19
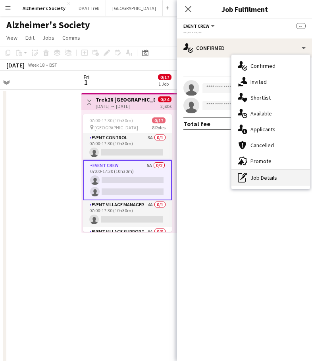
click at [258, 183] on div "pen-write Job Details" at bounding box center [270, 178] width 79 height 16
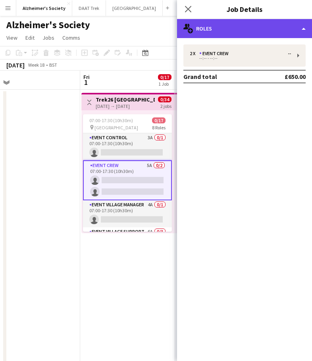
click at [256, 27] on div "multiple-users-add Roles" at bounding box center [244, 28] width 135 height 19
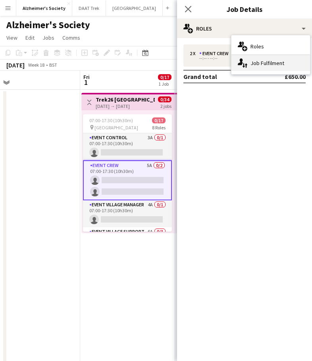
click at [259, 58] on div "single-neutral-actions-up-down Job Fulfilment" at bounding box center [270, 63] width 79 height 16
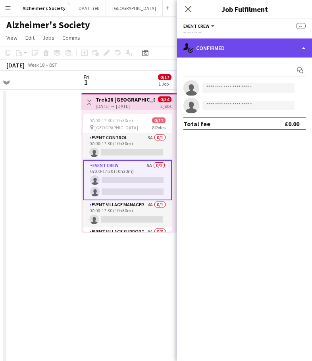
click at [242, 44] on div "single-neutral-actions-check-2 Confirmed" at bounding box center [244, 48] width 135 height 19
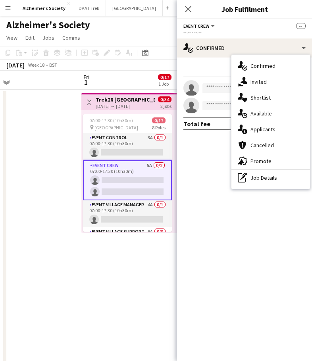
click at [228, 29] on div "--:-- - --:--" at bounding box center [244, 32] width 122 height 6
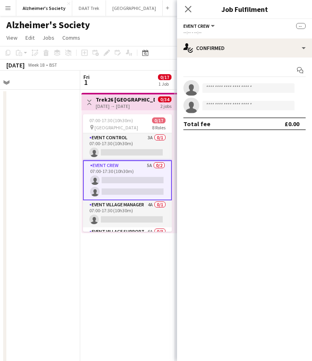
click at [205, 21] on app-options-switcher "Event Crew All roles Event Crew -- --:-- - --:--" at bounding box center [244, 28] width 135 height 19
click at [208, 25] on span "Event Crew" at bounding box center [196, 26] width 26 height 6
click at [229, 51] on li "Event Crew" at bounding box center [210, 52] width 40 height 7
click at [187, 12] on icon "Close pop-in" at bounding box center [188, 9] width 8 height 8
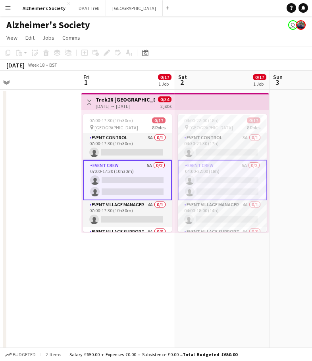
click at [212, 163] on app-card-role "Event Crew 5A 0/2 04:00-22:00 (18h) single-neutral-actions single-neutral-actio…" at bounding box center [222, 180] width 89 height 40
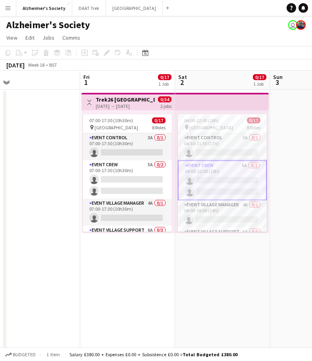
click at [206, 172] on app-card-role "Event Crew 5A 0/2 04:00-22:00 (18h) single-neutral-actions single-neutral-actio…" at bounding box center [222, 180] width 89 height 40
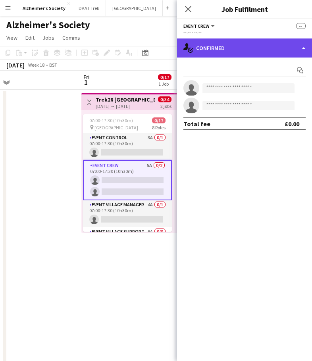
click at [221, 50] on div "single-neutral-actions-check-2 Confirmed" at bounding box center [244, 48] width 135 height 19
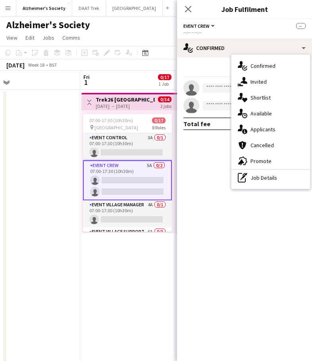
click at [258, 175] on div "pen-write Job Details" at bounding box center [270, 178] width 79 height 16
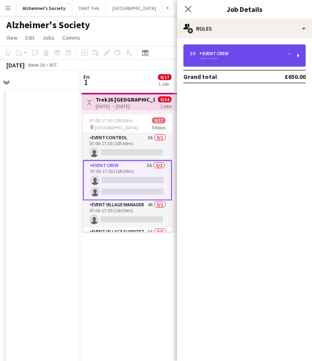
click at [260, 52] on div "2 x Event Crew --" at bounding box center [240, 54] width 101 height 6
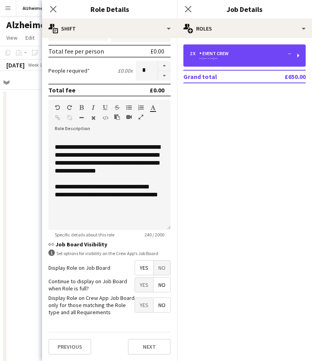
scroll to position [32, 0]
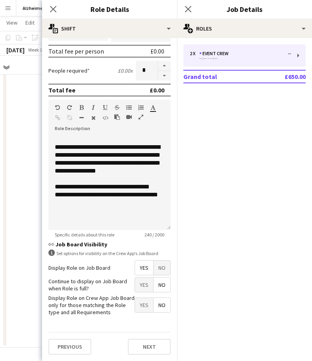
click at [21, 141] on app-date-cell at bounding box center [32, 202] width 95 height 291
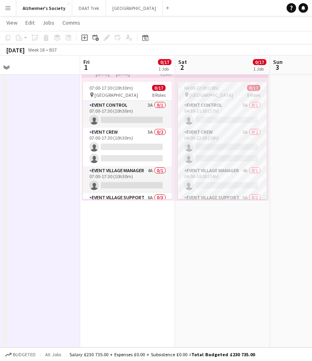
click at [194, 99] on app-job-card "04:00-22:00 (18h) 0/17 pin Salisbury 8 Roles Event Control 3A 0/1 04:30-21:30 (…" at bounding box center [222, 141] width 89 height 118
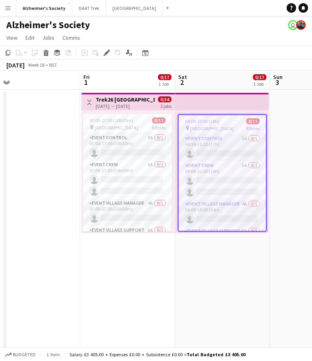
scroll to position [0, 204]
click at [181, 97] on app-top-bar at bounding box center [223, 101] width 94 height 17
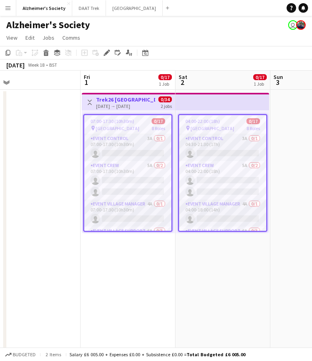
click at [189, 100] on app-top-bar at bounding box center [223, 101] width 94 height 17
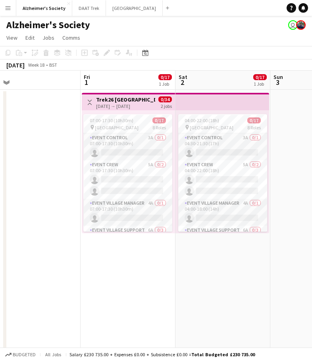
click at [189, 100] on app-top-bar at bounding box center [223, 101] width 94 height 17
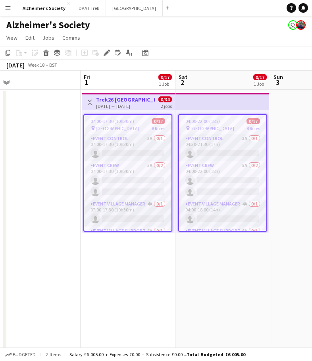
drag, startPoint x: 189, startPoint y: 100, endPoint x: 175, endPoint y: 101, distance: 14.0
click at [175, 101] on app-top-bar "Toggle View Trek26 [GEOGRAPHIC_DATA] [DATE] → [DATE] 0/34 2 jobs" at bounding box center [128, 101] width 93 height 17
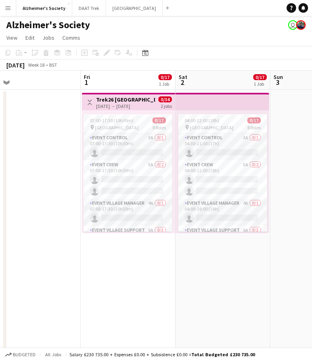
click at [211, 97] on app-top-bar at bounding box center [223, 101] width 94 height 17
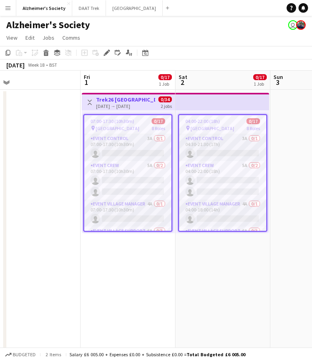
click at [247, 131] on span "8 Roles" at bounding box center [254, 128] width 14 height 6
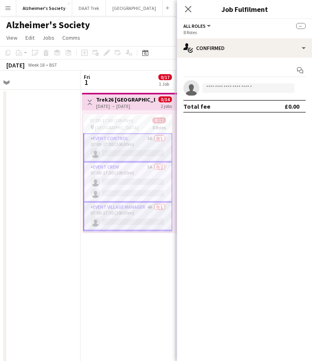
click at [68, 122] on app-date-cell at bounding box center [33, 235] width 95 height 291
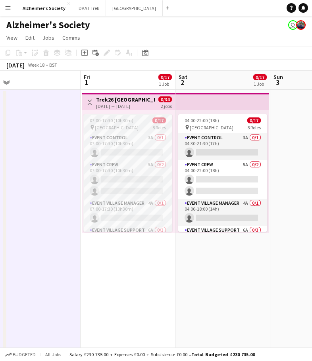
click at [118, 123] on span "07:00-17:30 (10h30m)" at bounding box center [112, 121] width 44 height 6
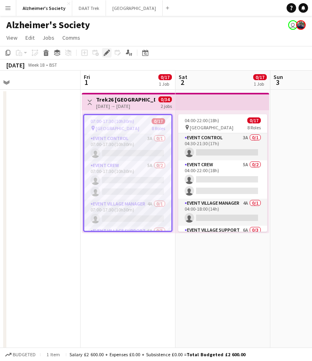
click at [104, 51] on icon "Edit" at bounding box center [107, 53] width 6 height 6
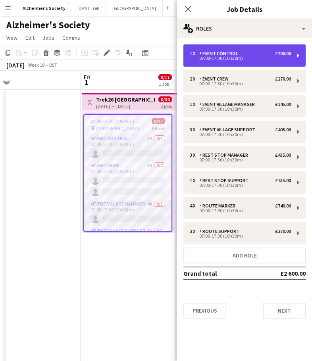
click at [247, 58] on div "07:00-17:30 (10h30m)" at bounding box center [240, 58] width 101 height 4
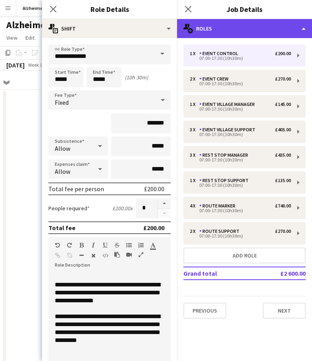
click at [251, 36] on div "multiple-users-add Roles" at bounding box center [244, 28] width 135 height 19
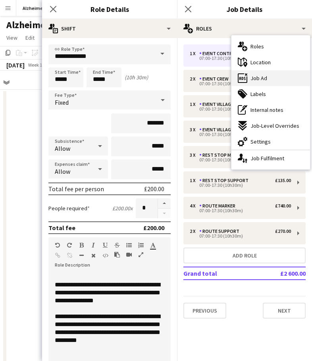
click at [255, 81] on span "Job Ad" at bounding box center [259, 78] width 17 height 7
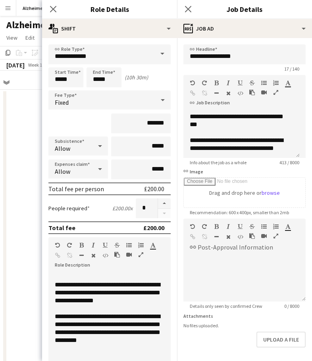
scroll to position [78, 0]
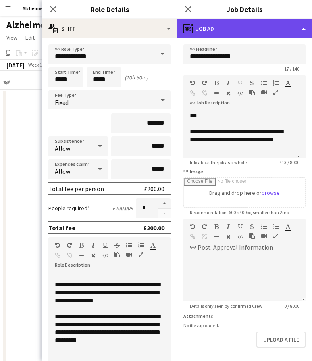
click at [249, 32] on div "ads-window Job Ad" at bounding box center [244, 28] width 135 height 19
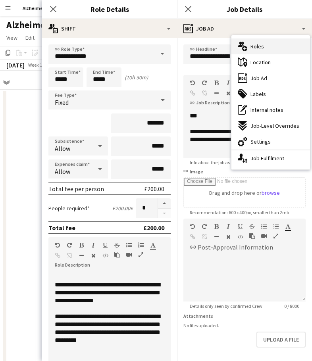
click at [259, 41] on div "multiple-users-add Roles" at bounding box center [270, 47] width 79 height 16
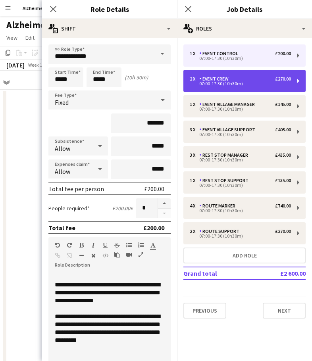
click at [264, 81] on div "2 x Event Crew £270.00" at bounding box center [240, 79] width 101 height 6
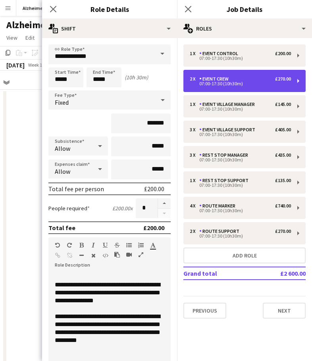
type input "**********"
type input "*******"
type input "*"
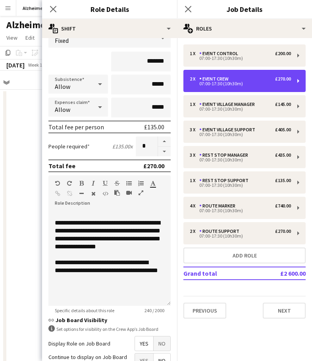
scroll to position [79, 0]
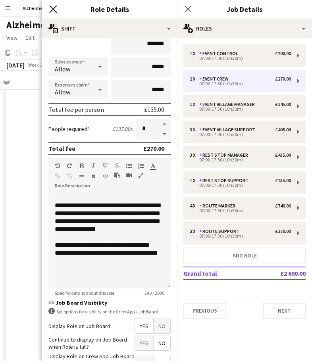
click at [54, 11] on icon "Close pop-in" at bounding box center [53, 9] width 8 height 8
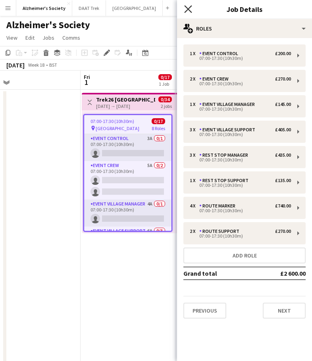
click at [189, 10] on icon at bounding box center [188, 9] width 8 height 8
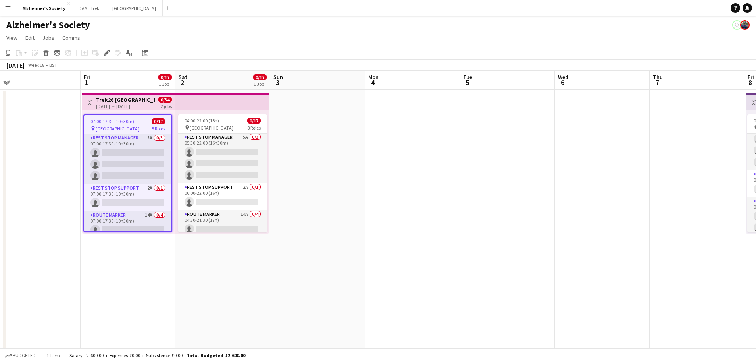
scroll to position [156, 0]
